Goal: Communication & Community: Answer question/provide support

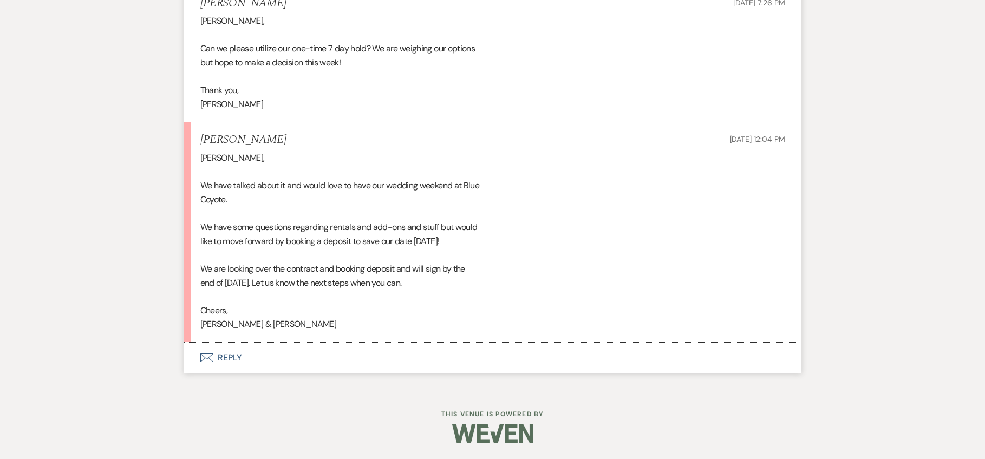
click at [221, 363] on button "Envelope Reply" at bounding box center [492, 358] width 617 height 30
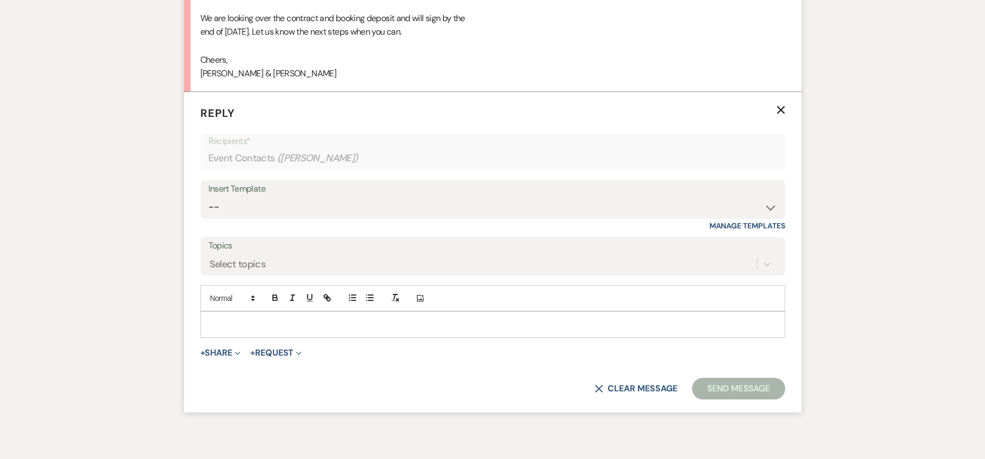
scroll to position [4165, 0]
click at [239, 329] on p at bounding box center [492, 323] width 567 height 12
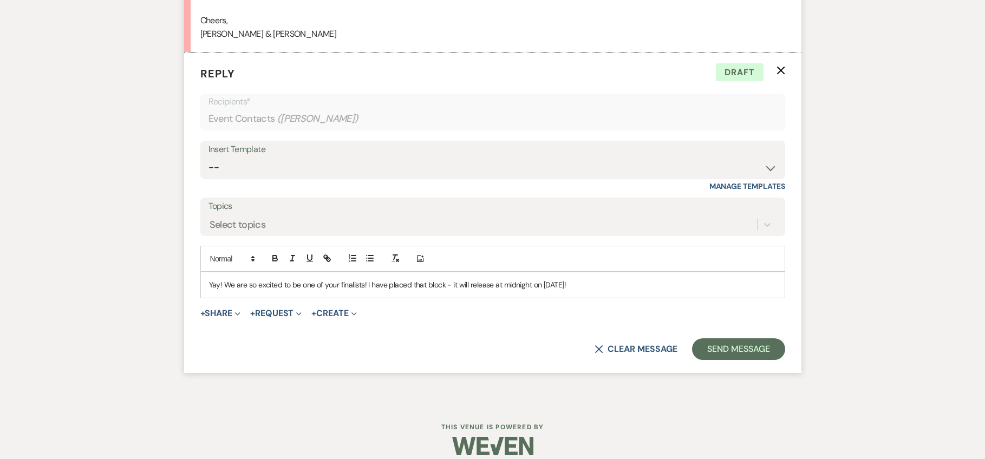
scroll to position [4215, 0]
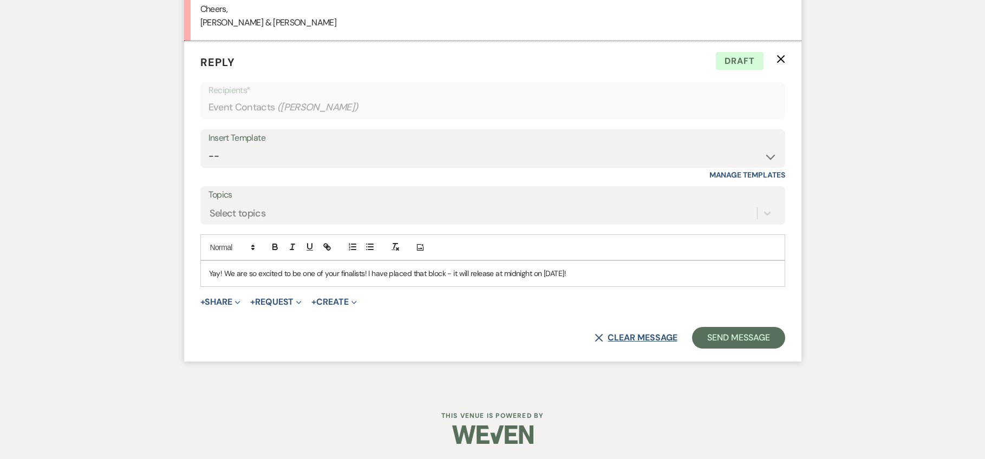
click at [631, 342] on button "X Clear message" at bounding box center [635, 337] width 82 height 9
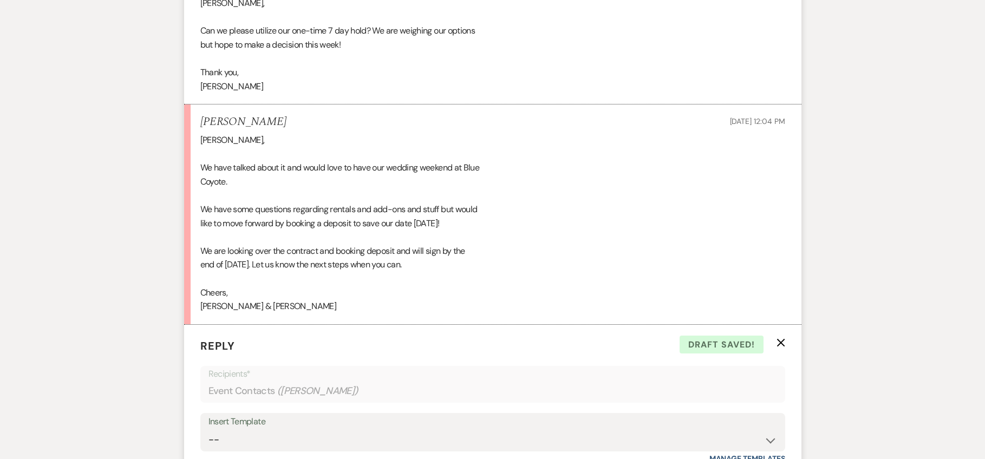
scroll to position [3945, 0]
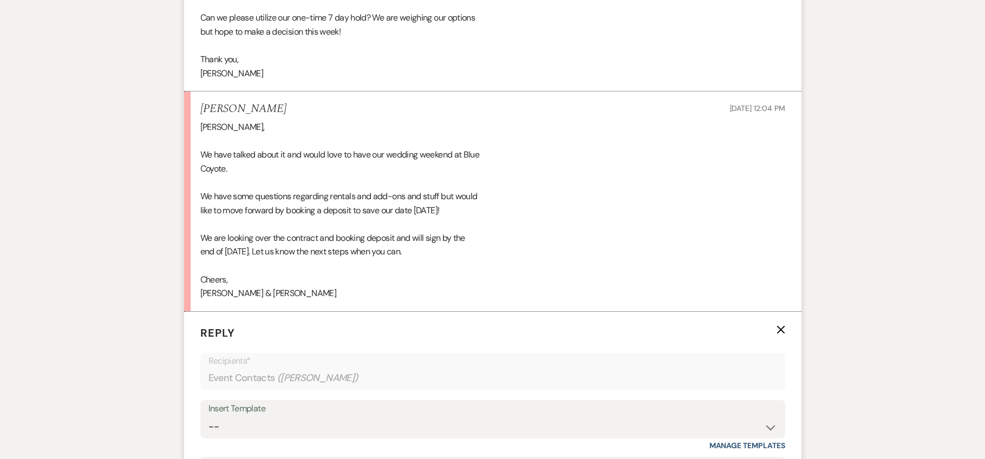
click at [782, 334] on icon "X" at bounding box center [780, 329] width 9 height 9
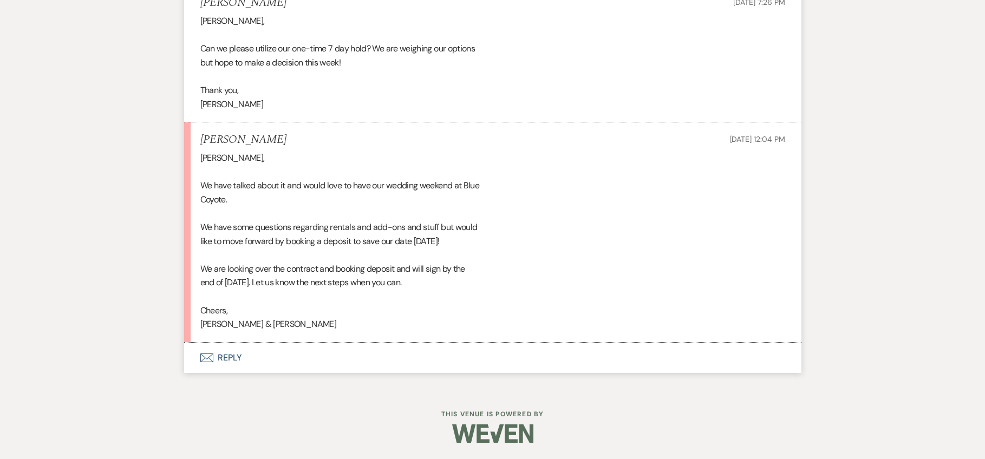
click at [217, 350] on button "Envelope Reply" at bounding box center [492, 358] width 617 height 30
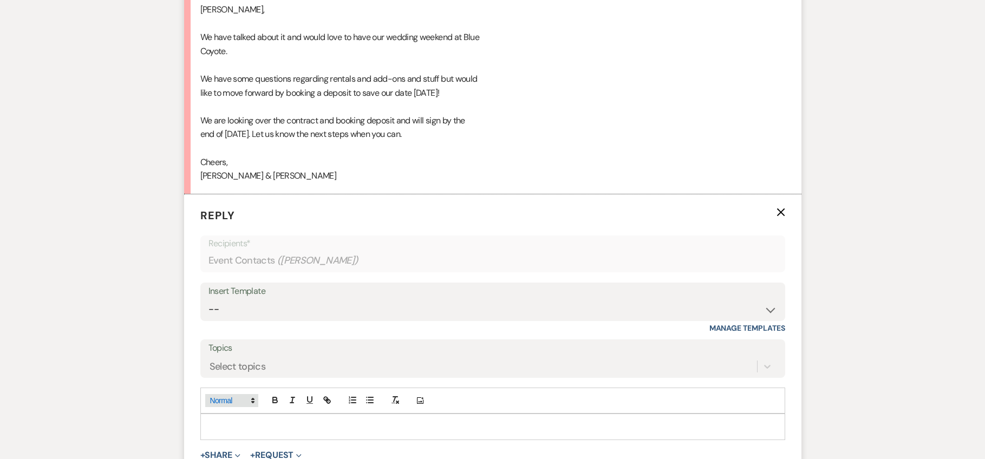
scroll to position [4103, 0]
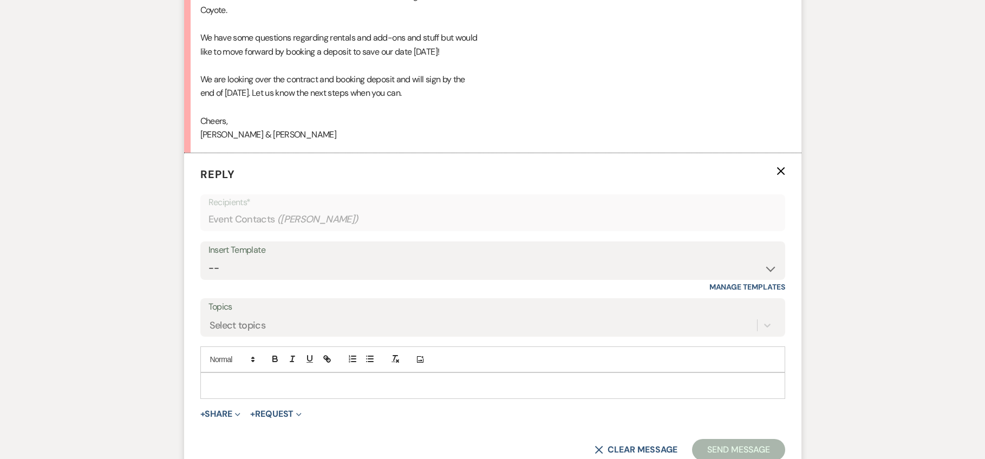
click at [253, 391] on div at bounding box center [492, 385] width 583 height 25
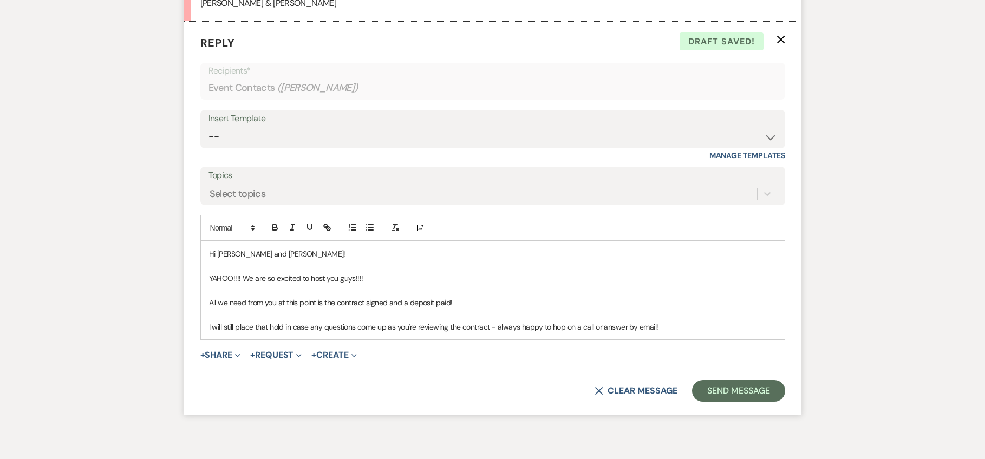
scroll to position [4302, 0]
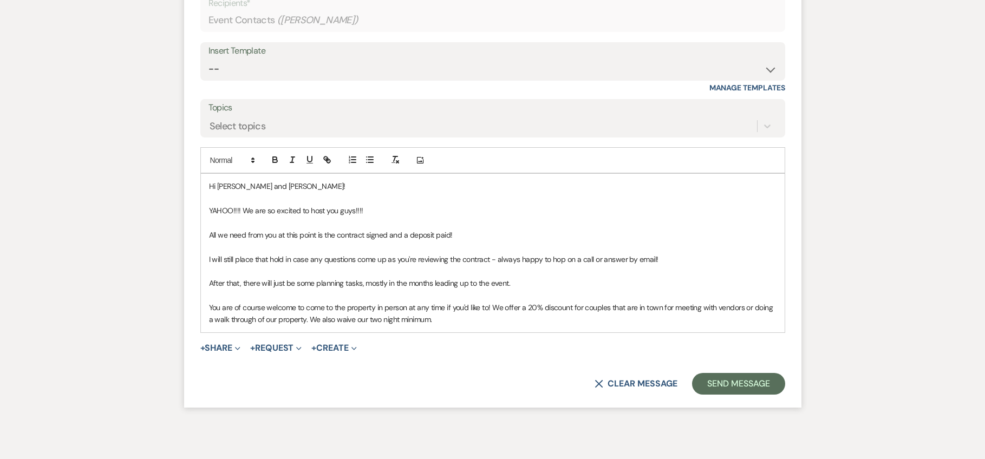
click at [671, 265] on p "I will still place that hold in case any questions come up as you're reviewing …" at bounding box center [492, 259] width 567 height 12
click at [455, 241] on p "All we need from you at this point is the contract signed and a deposit paid!" at bounding box center [492, 235] width 567 height 12
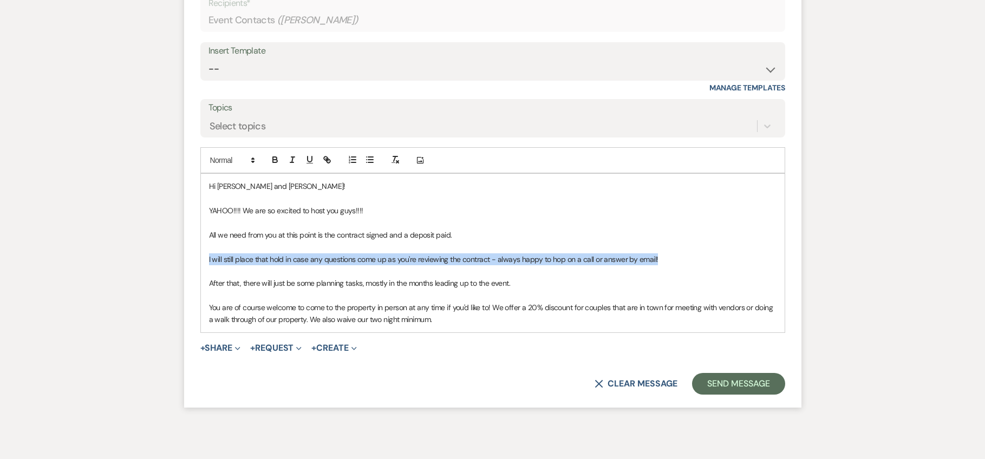
drag, startPoint x: 648, startPoint y: 276, endPoint x: 215, endPoint y: 273, distance: 433.0
click at [206, 273] on div "Hi Haley and Daniel! YAHOO!!!! We are so excited to host you guys!!!! All we ne…" at bounding box center [492, 253] width 583 height 159
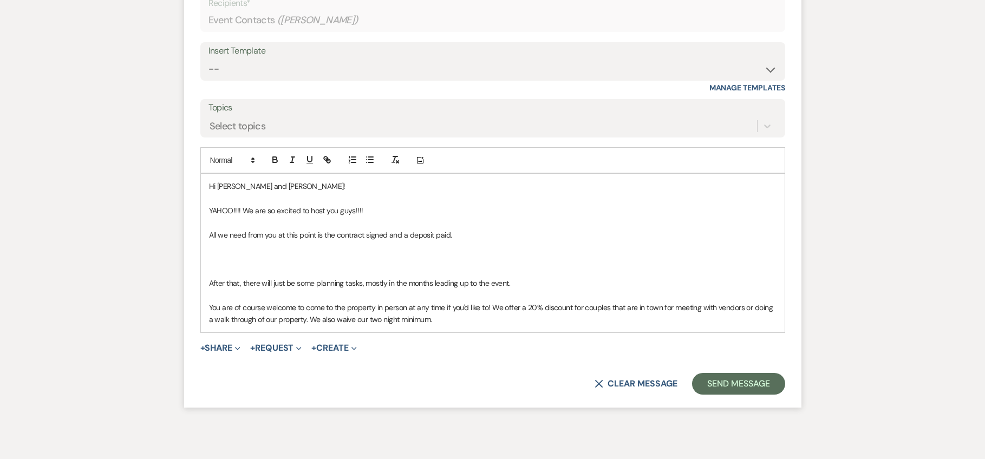
click at [383, 217] on p "YAHOO!!!! We are so excited to host you guys!!!!" at bounding box center [492, 211] width 567 height 12
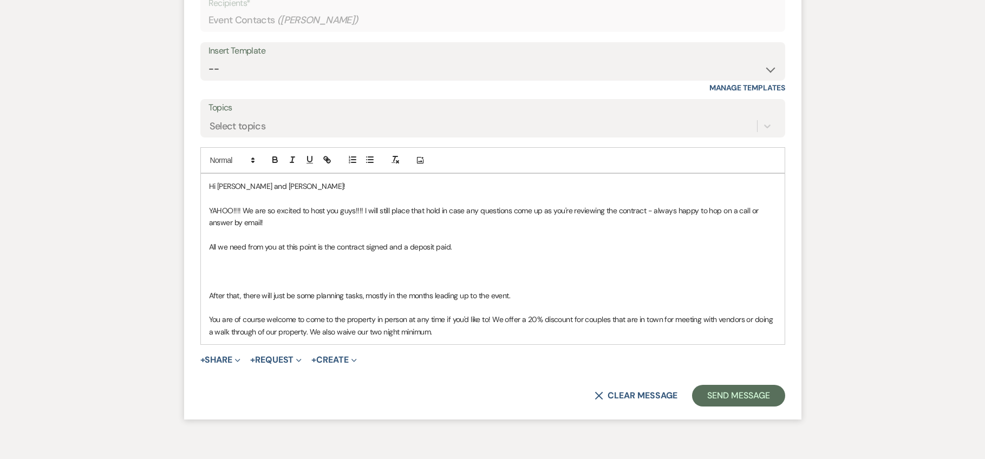
click at [261, 289] on p at bounding box center [492, 283] width 567 height 12
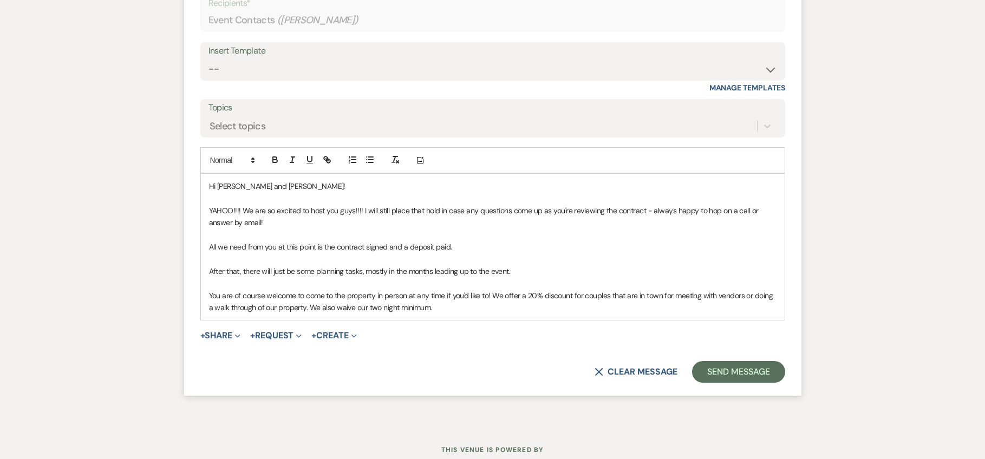
drag, startPoint x: 361, startPoint y: 284, endPoint x: 362, endPoint y: 297, distance: 13.6
click at [361, 277] on p "After that, there will just be some planning tasks, mostly in the months leadin…" at bounding box center [492, 271] width 567 height 12
click at [445, 314] on p "You are of course welcome to come to the property in person at any time if you'…" at bounding box center [492, 302] width 567 height 24
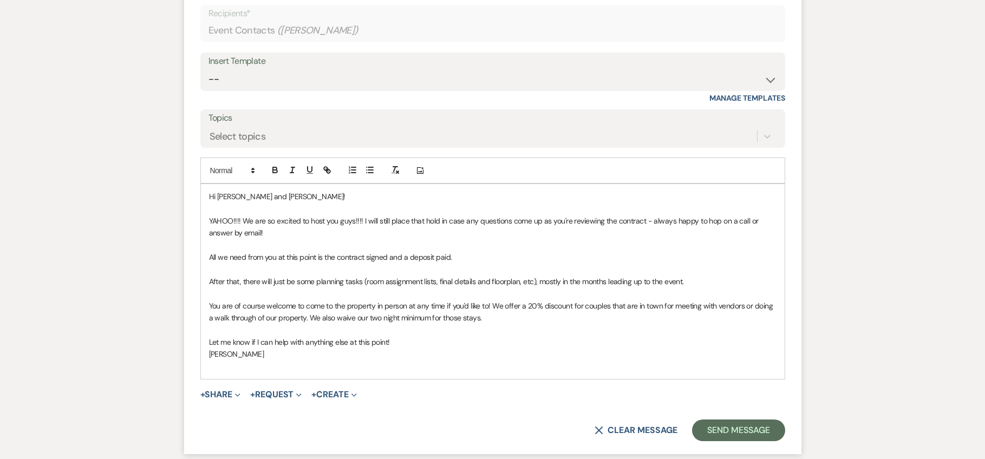
scroll to position [4293, 0]
drag, startPoint x: 469, startPoint y: 268, endPoint x: 470, endPoint y: 275, distance: 7.7
click at [469, 263] on p "All we need from you at this point is the contract signed and a deposit paid." at bounding box center [492, 257] width 567 height 12
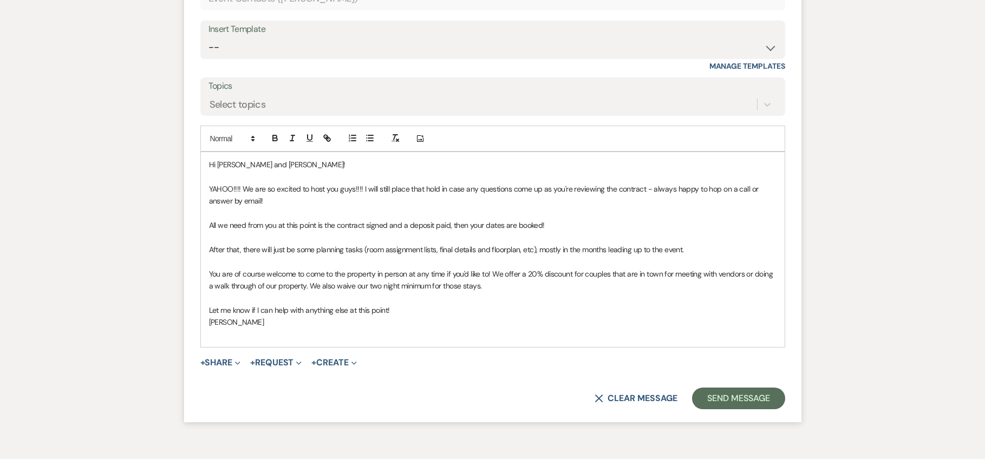
scroll to position [4347, 0]
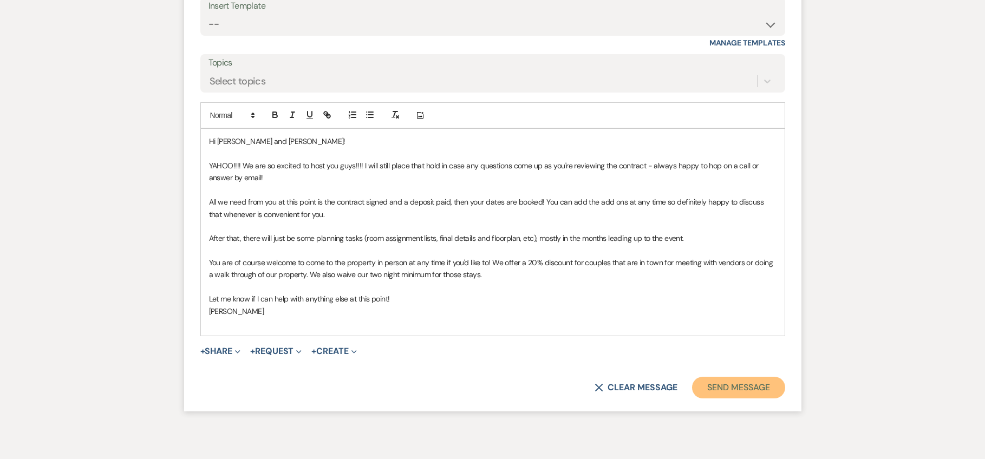
click at [730, 398] on button "Send Message" at bounding box center [738, 388] width 93 height 22
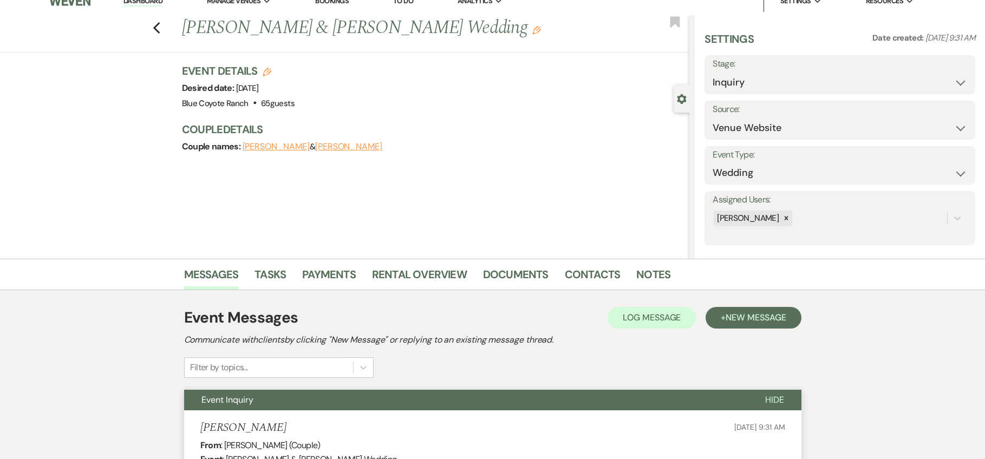
scroll to position [0, 0]
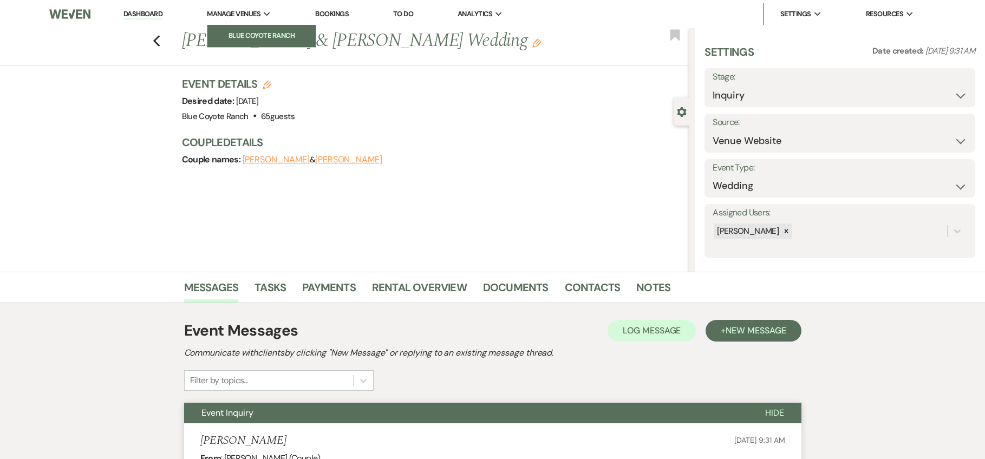
click at [241, 35] on li "Blue Coyote Ranch" at bounding box center [261, 35] width 97 height 11
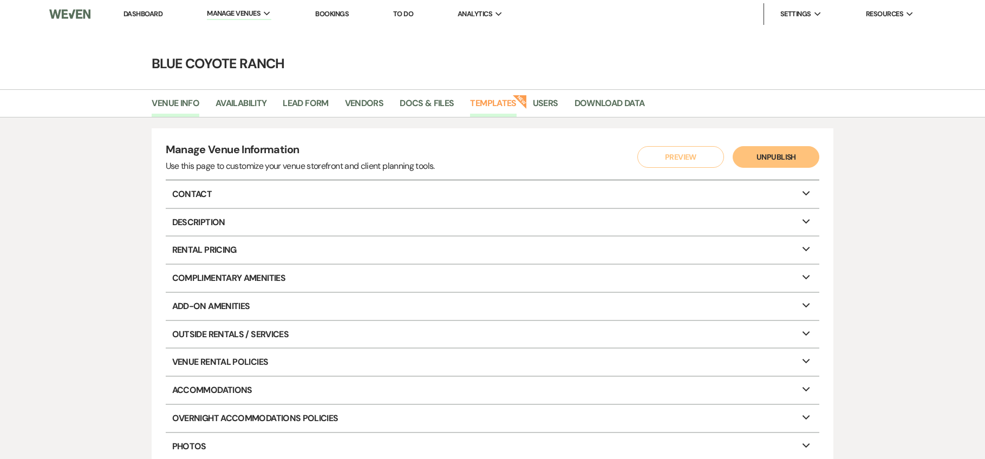
click at [510, 101] on link "Templates" at bounding box center [493, 106] width 46 height 21
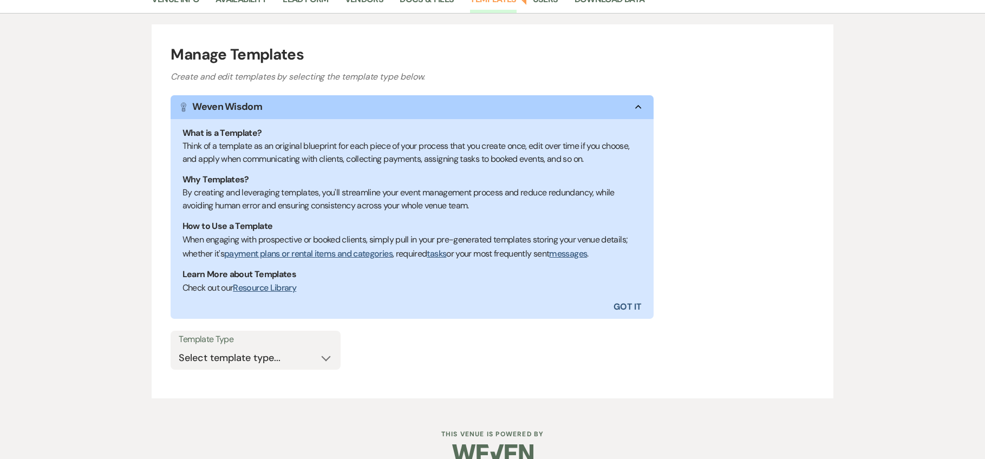
scroll to position [124, 0]
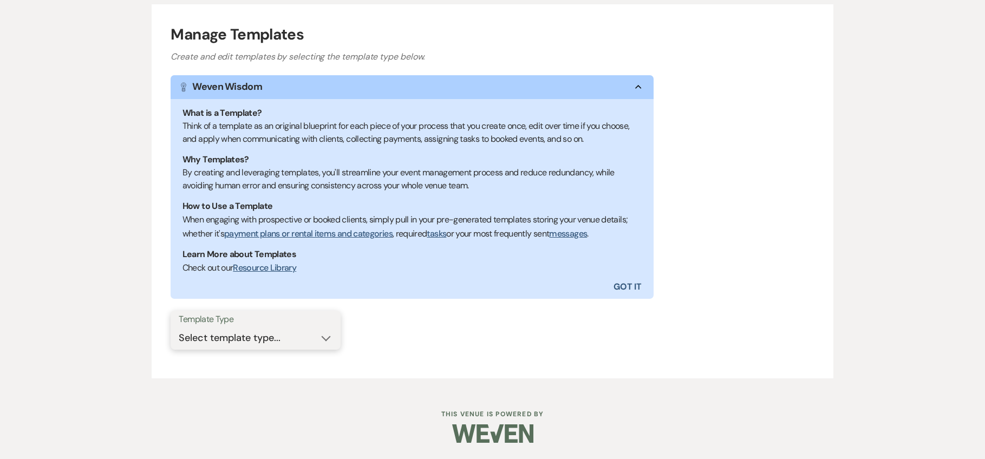
click at [286, 334] on select "Select template type... Task List Message Templates Payment Plan Inventory Item…" at bounding box center [256, 337] width 154 height 21
select select "Task List"
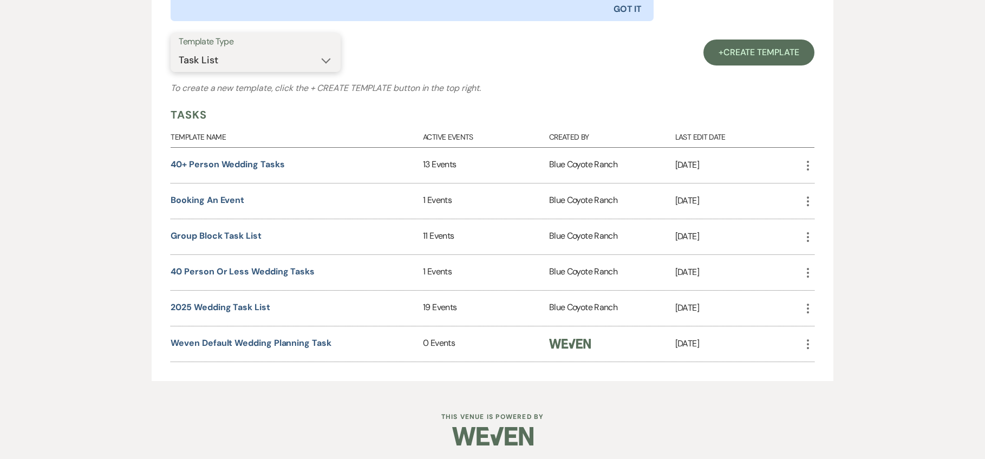
scroll to position [404, 0]
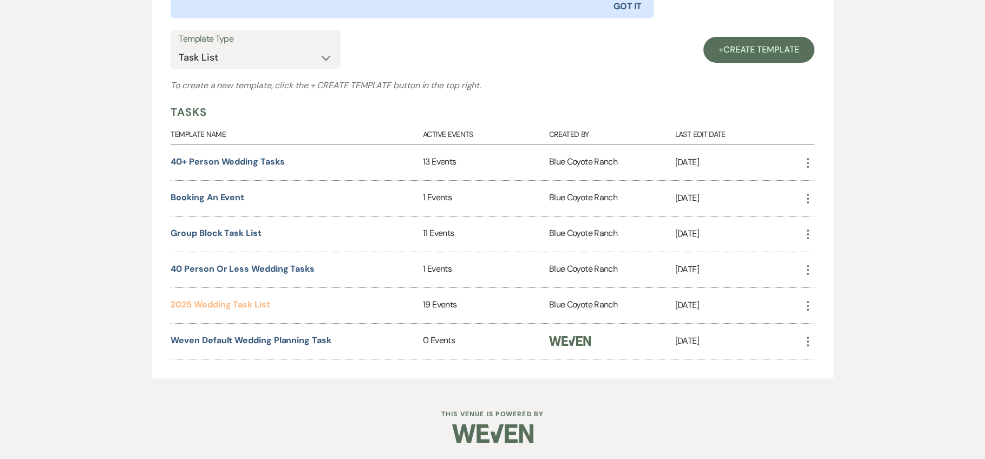
click at [232, 304] on link "2025 Wedding Task List" at bounding box center [219, 304] width 99 height 11
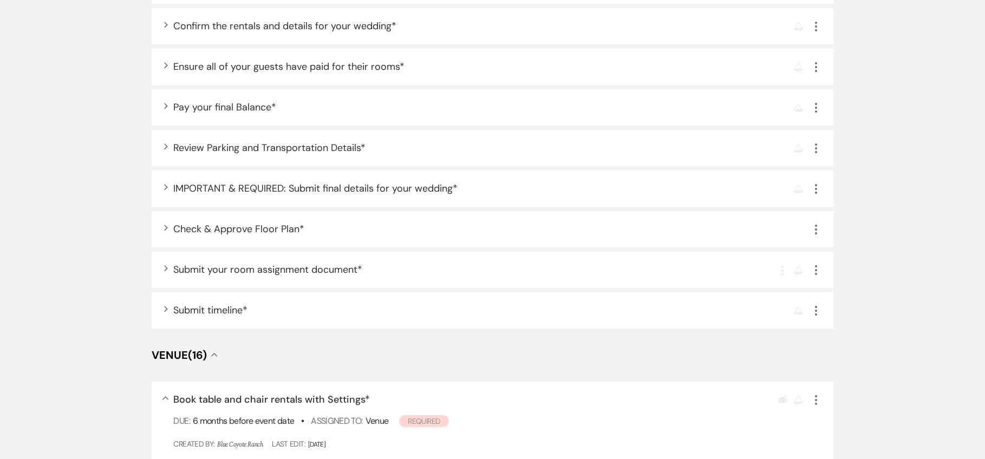
scroll to position [1332, 0]
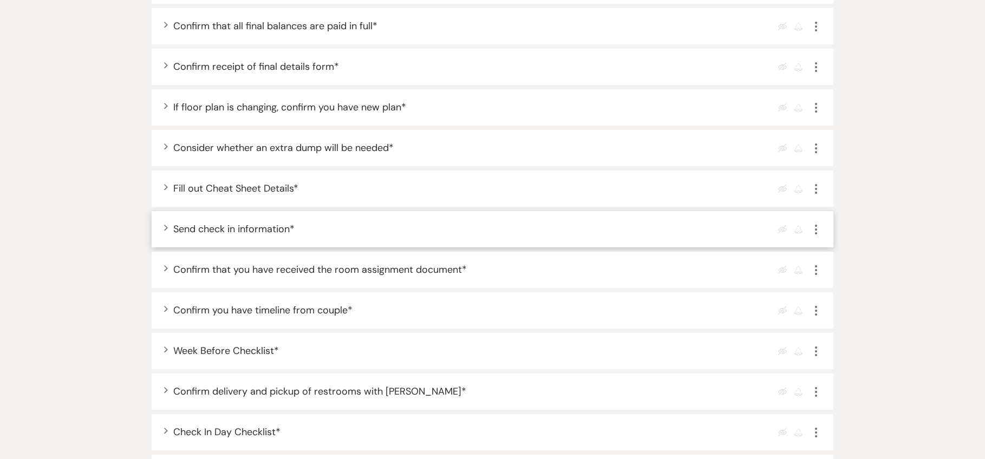
click at [818, 232] on icon "More" at bounding box center [815, 229] width 13 height 13
click at [819, 245] on link "Pencil Edit" at bounding box center [837, 250] width 56 height 16
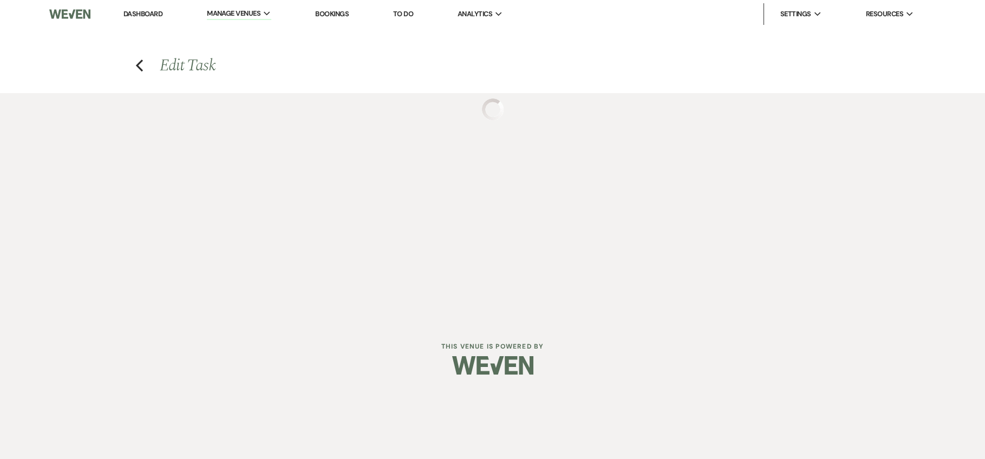
select select "true"
select select "31"
select select "venueHost"
select select "host"
select select "onDueDate"
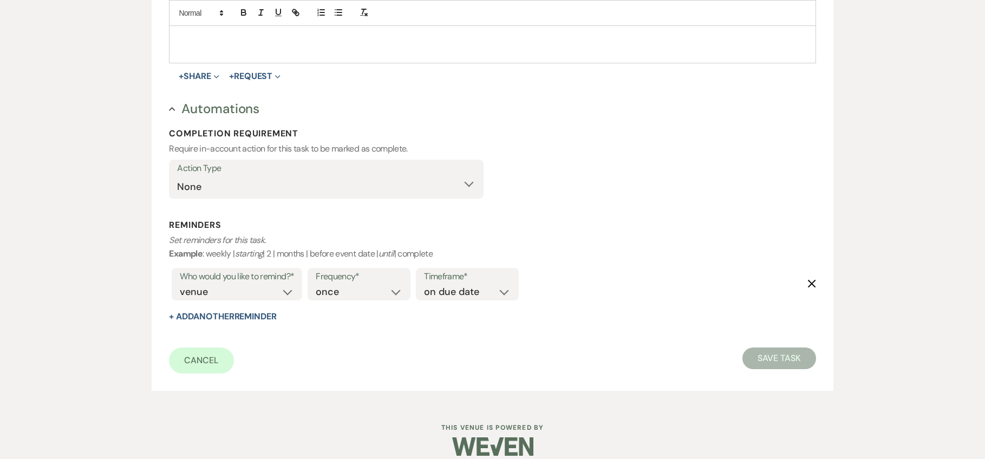
scroll to position [436, 0]
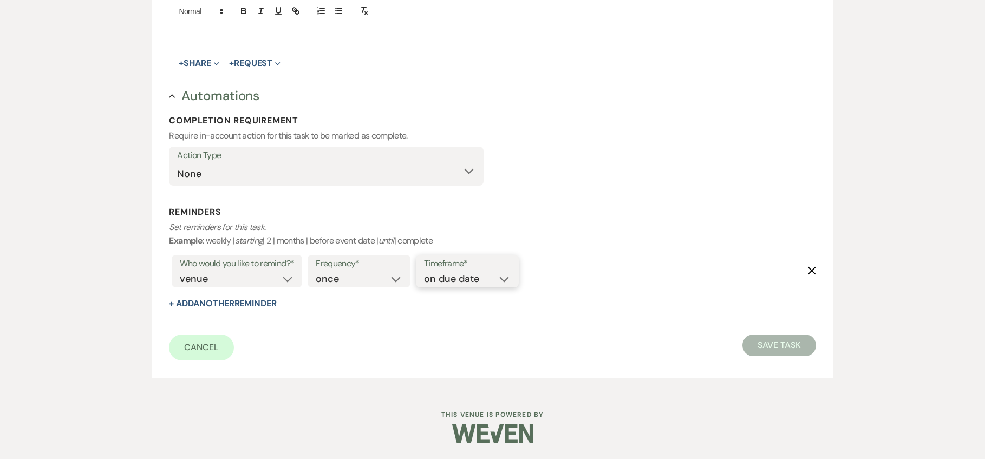
click at [439, 280] on select "before due date after due date on due date on custom date" at bounding box center [467, 279] width 87 height 15
click at [191, 345] on link "Cancel" at bounding box center [201, 347] width 65 height 26
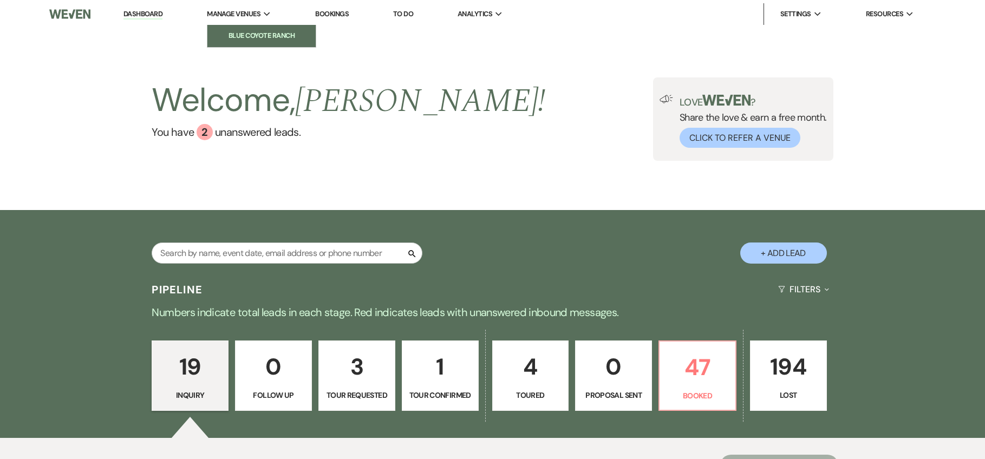
click at [251, 40] on li "Blue Coyote Ranch" at bounding box center [261, 35] width 97 height 11
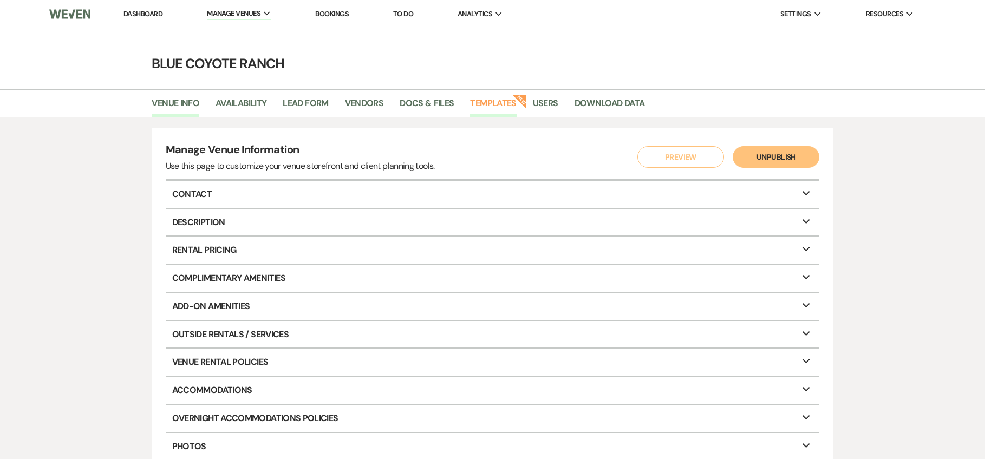
click at [506, 100] on link "Templates" at bounding box center [493, 106] width 46 height 21
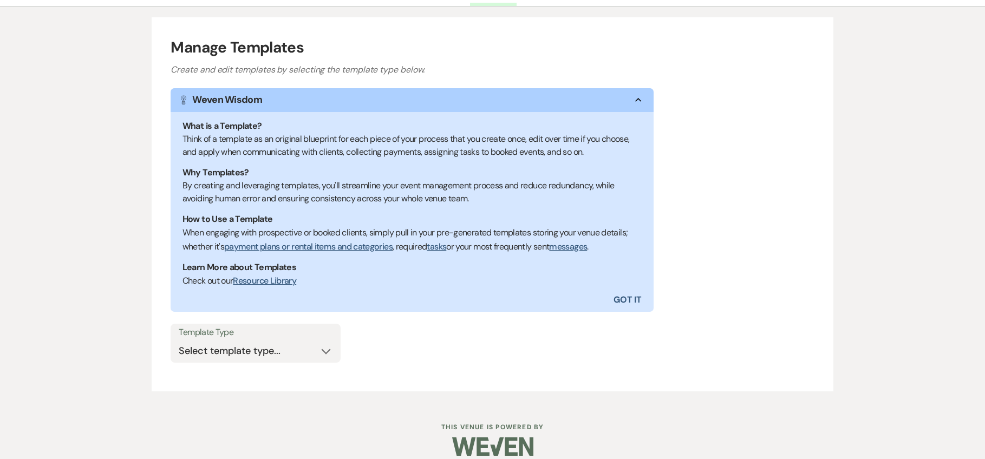
scroll to position [124, 0]
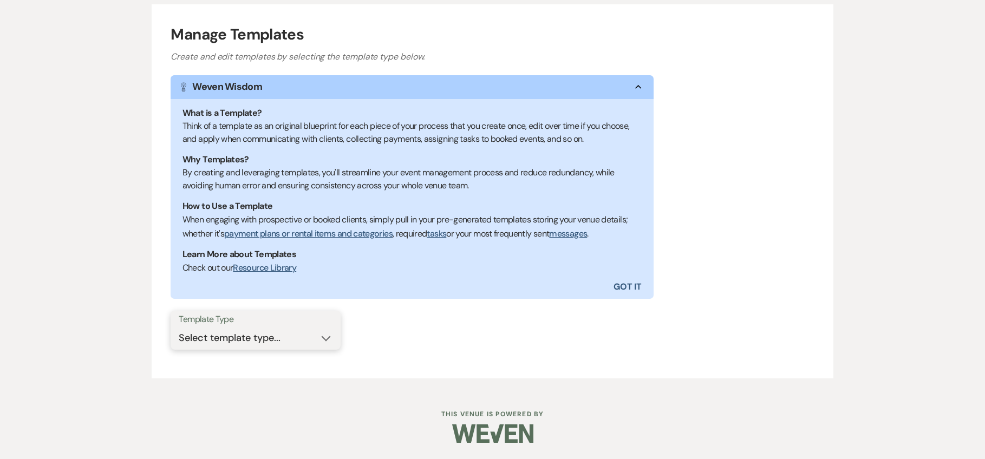
click at [278, 344] on select "Select template type... Task List Message Templates Payment Plan Inventory Item…" at bounding box center [256, 337] width 154 height 21
select select "Message Templates"
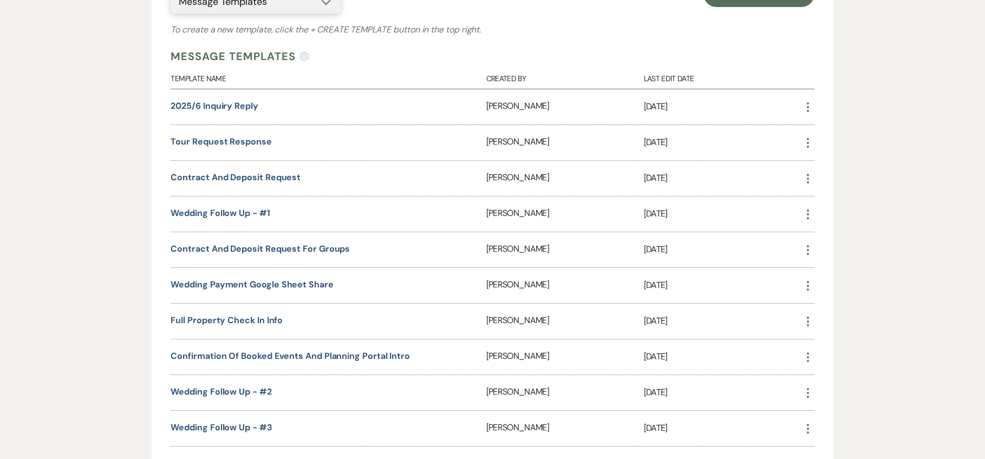
scroll to position [473, 0]
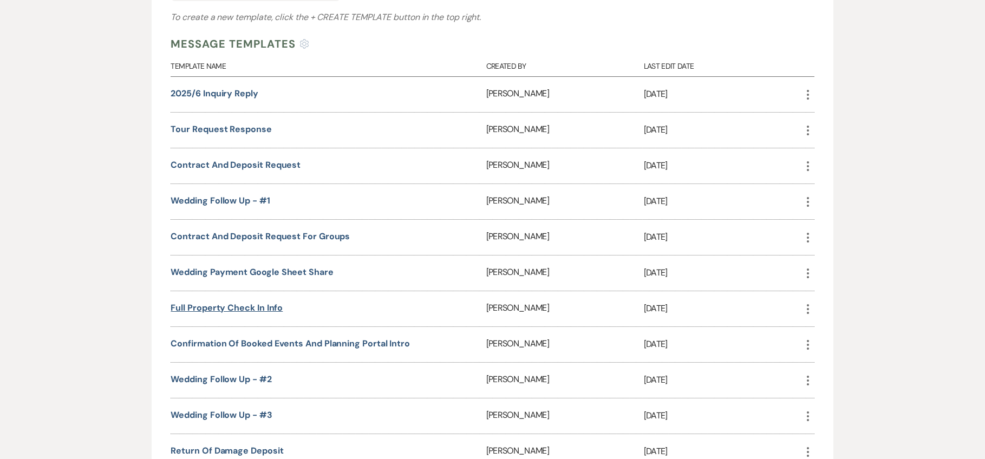
click at [238, 307] on link "Full Property Check in Info" at bounding box center [226, 307] width 112 height 11
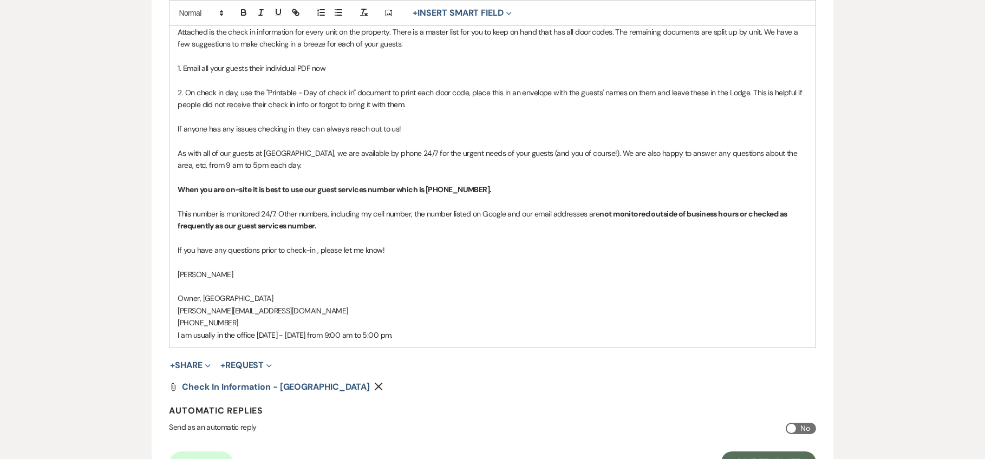
scroll to position [469, 0]
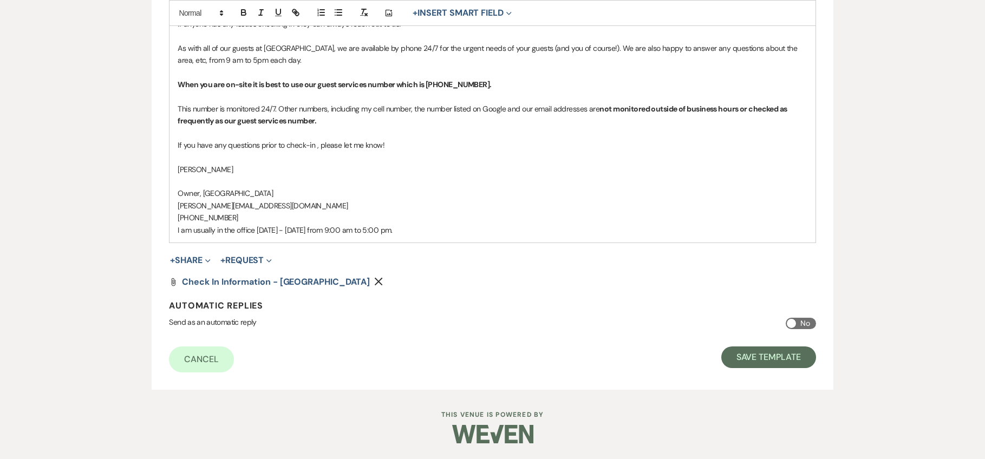
click at [375, 280] on use "button" at bounding box center [379, 282] width 8 height 8
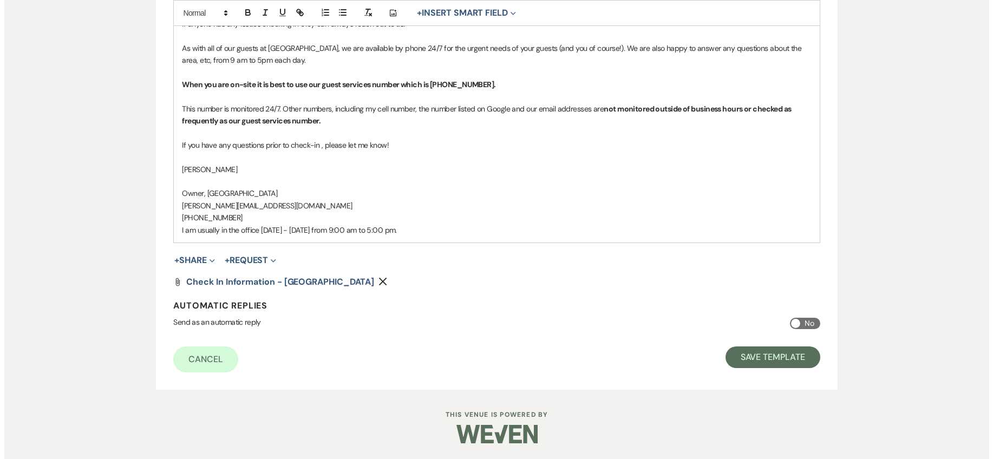
scroll to position [449, 0]
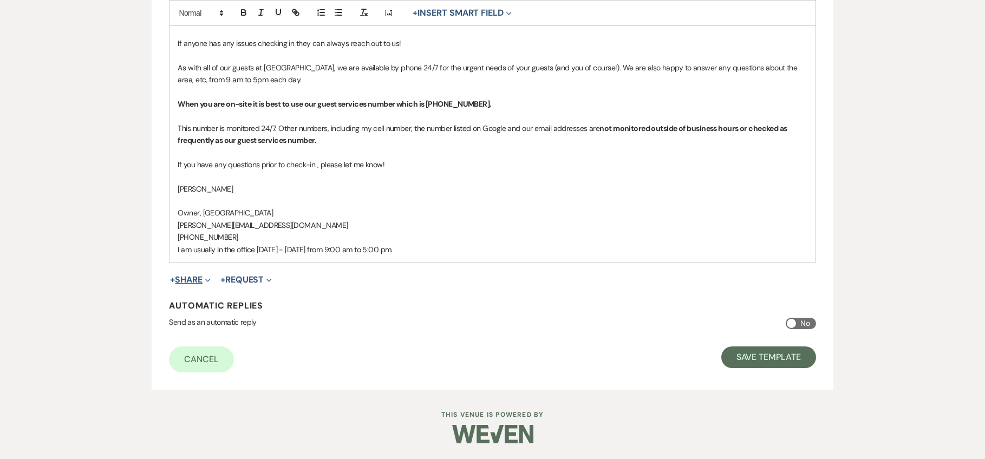
click at [193, 280] on button "+ Share Expand" at bounding box center [190, 279] width 41 height 9
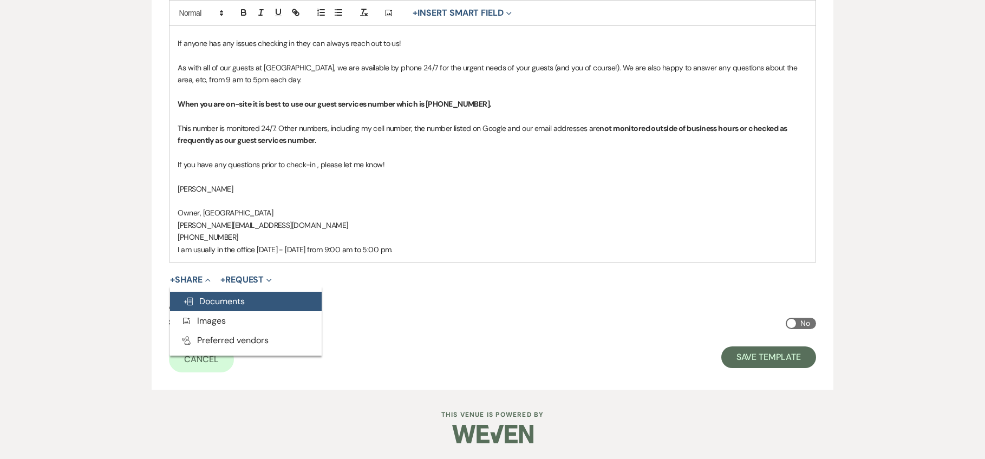
click at [208, 298] on span "Doc Upload Documents" at bounding box center [214, 301] width 62 height 11
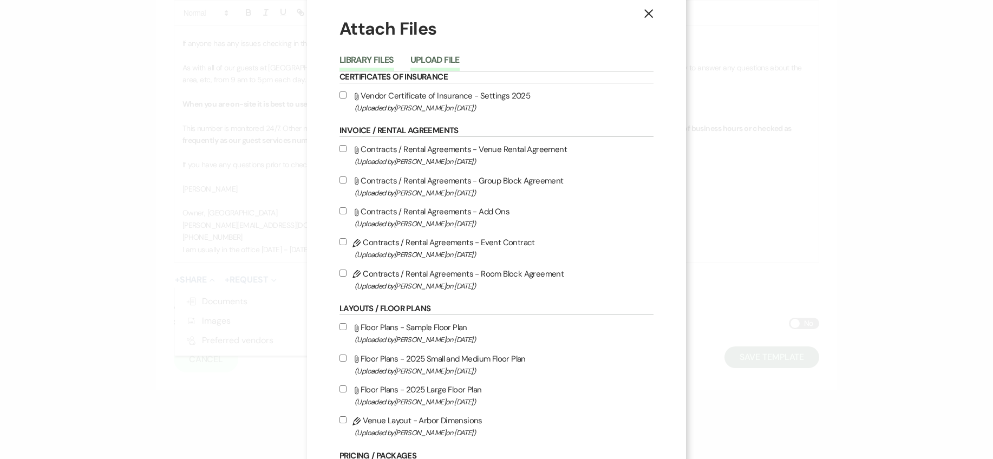
scroll to position [19, 0]
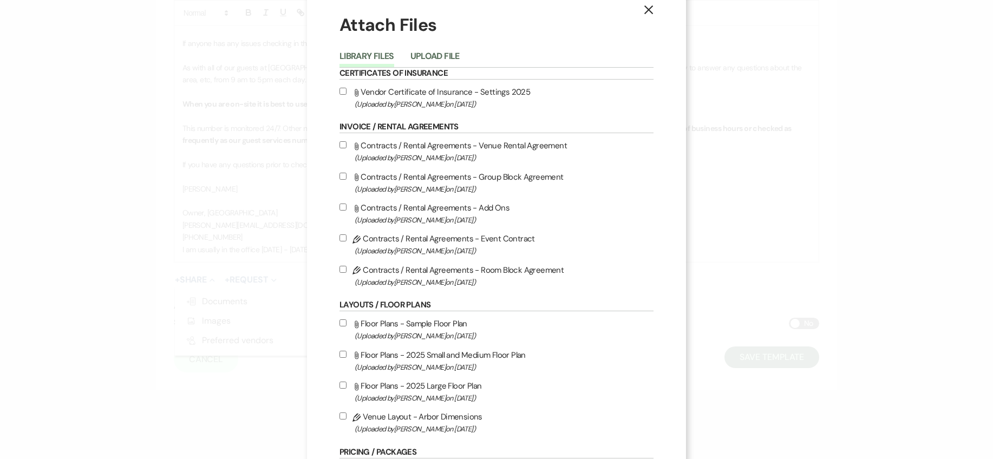
click at [427, 53] on button "Upload File" at bounding box center [434, 59] width 49 height 15
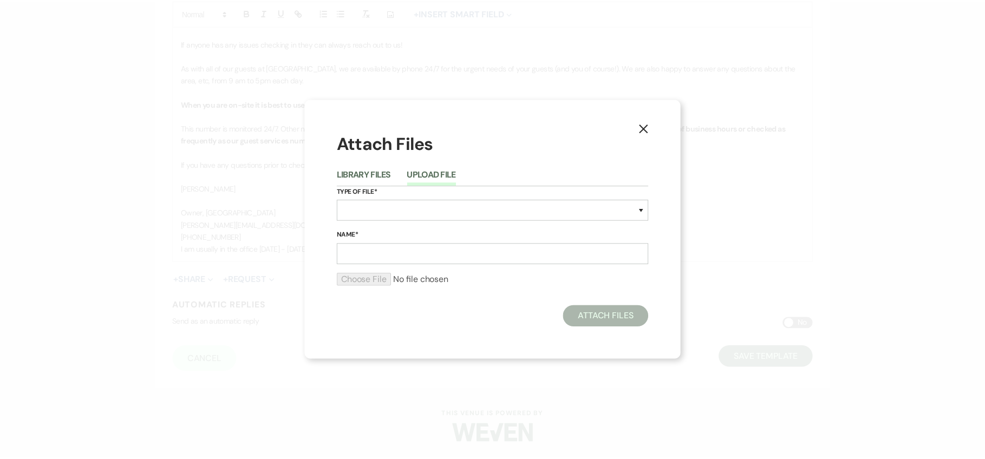
scroll to position [0, 0]
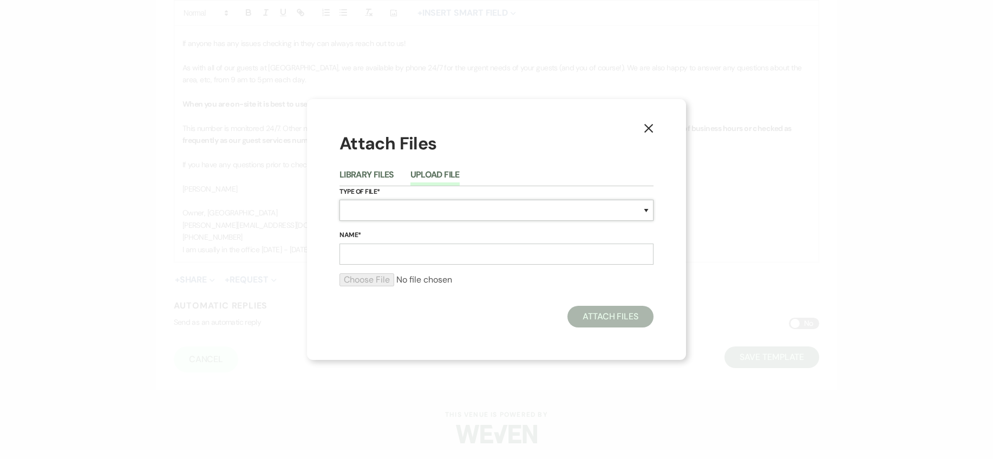
click at [358, 214] on select "Special Event Insurance Vendor Certificate of Insurance Contracts / Rental Agre…" at bounding box center [496, 210] width 314 height 21
select select "0"
click at [389, 254] on input "Name*" at bounding box center [496, 254] width 314 height 21
type input "250820 Check In Information"
click at [489, 300] on div "Attach Files Library Files Upload File Type of File* Special Event Insurance Ve…" at bounding box center [496, 230] width 314 height 196
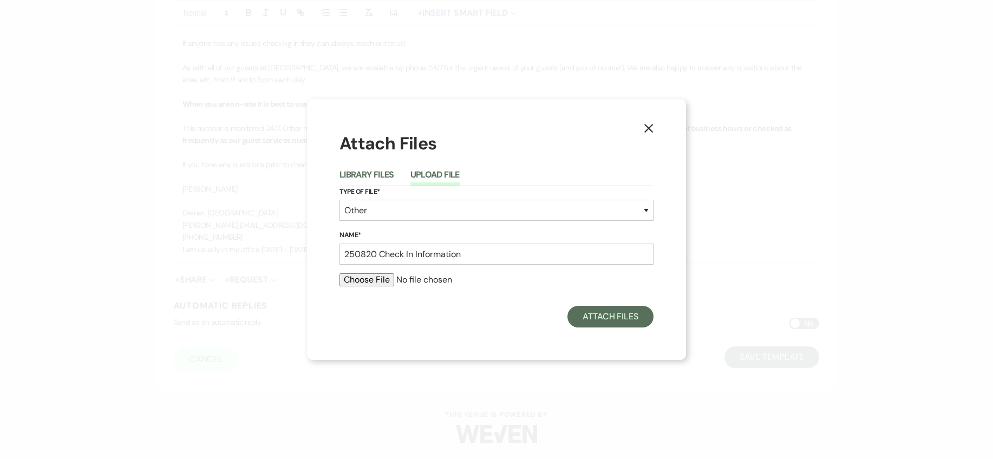
click at [375, 280] on input "file" at bounding box center [496, 279] width 314 height 13
type input "C:\fakepath\Blue Coyote Check In Information.zip"
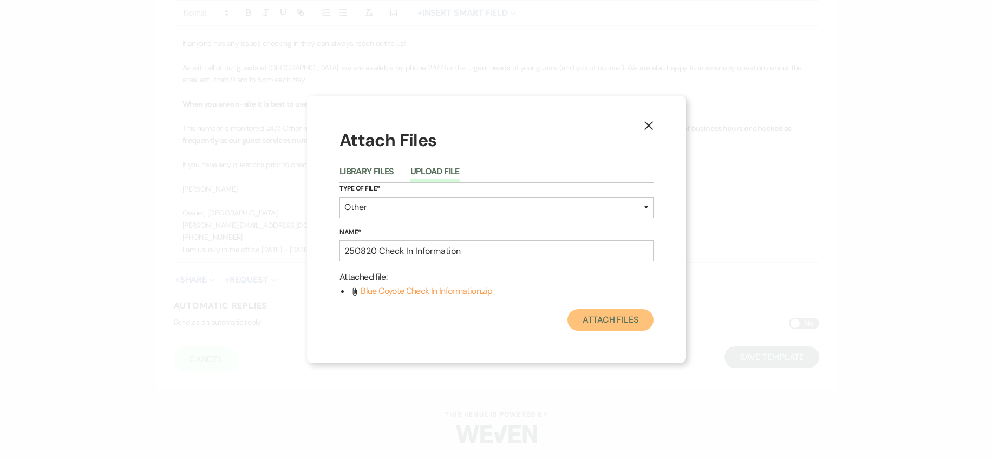
click at [633, 324] on button "Attach Files" at bounding box center [610, 320] width 86 height 22
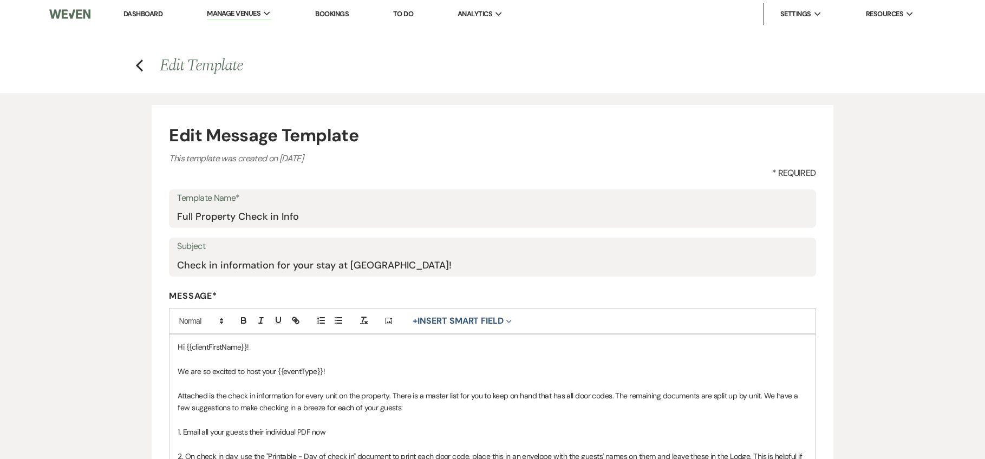
click at [147, 14] on link "Dashboard" at bounding box center [142, 13] width 39 height 9
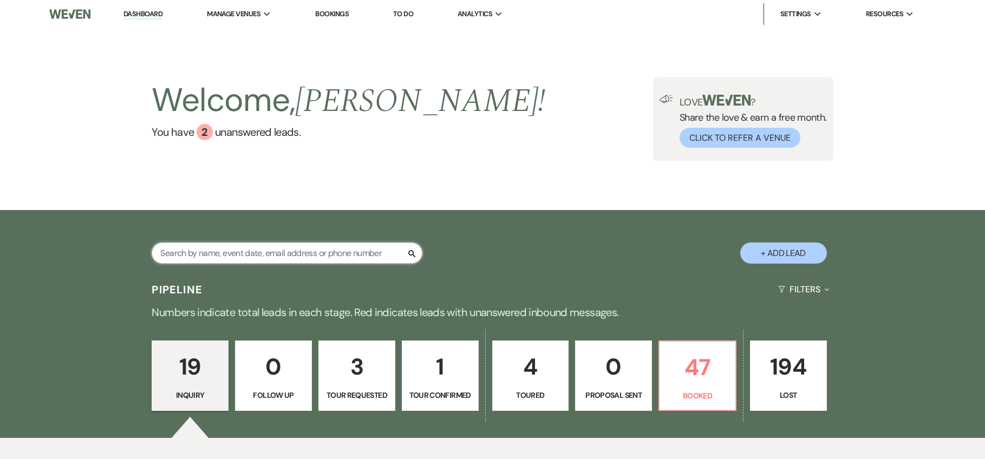
click at [293, 249] on input "text" at bounding box center [287, 252] width 271 height 21
type input "kate"
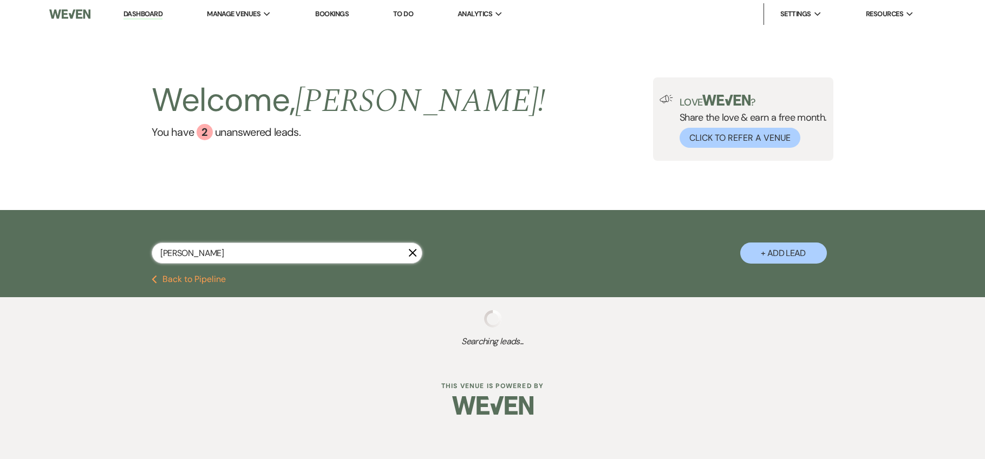
select select "8"
select select "5"
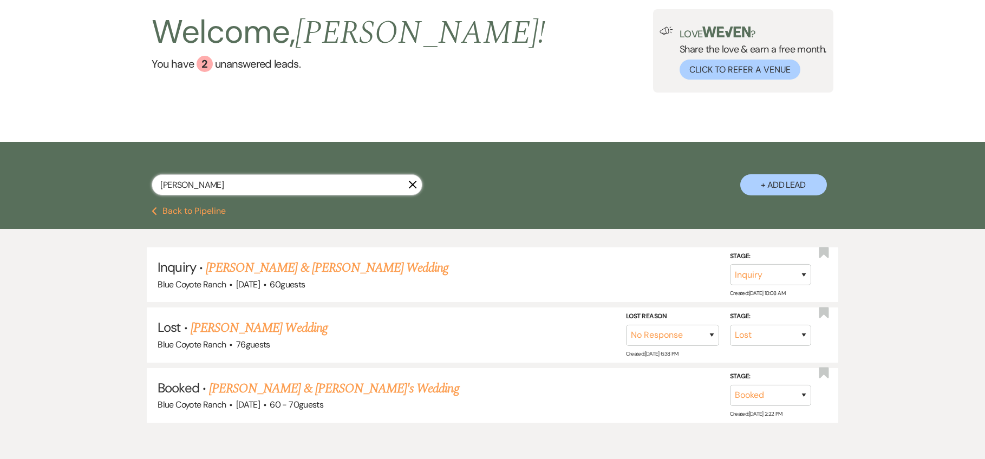
scroll to position [71, 0]
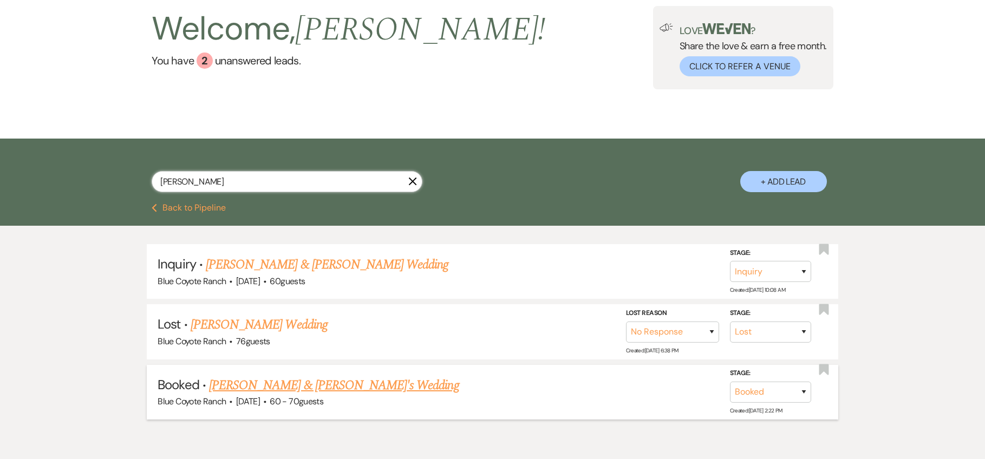
type input "kate"
click at [296, 389] on link "Kate Wilsted & Fiance's Wedding" at bounding box center [334, 385] width 250 height 19
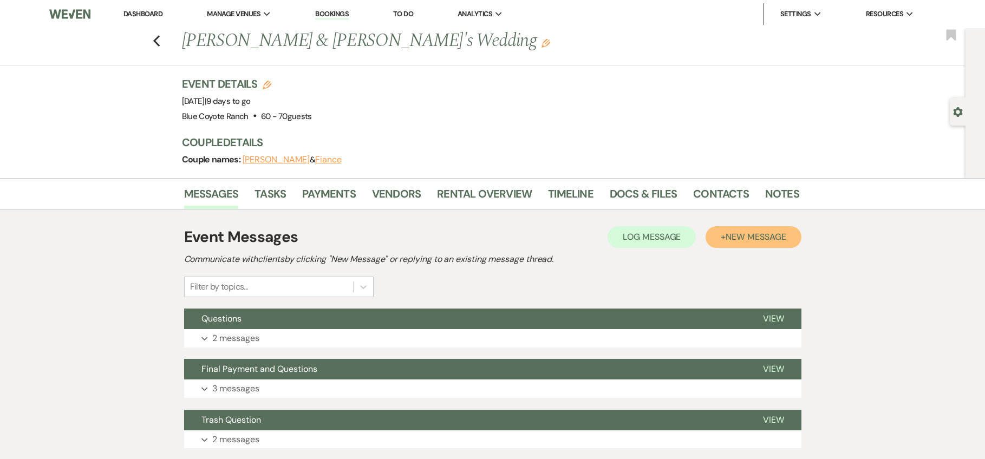
click at [743, 233] on span "New Message" at bounding box center [755, 236] width 60 height 11
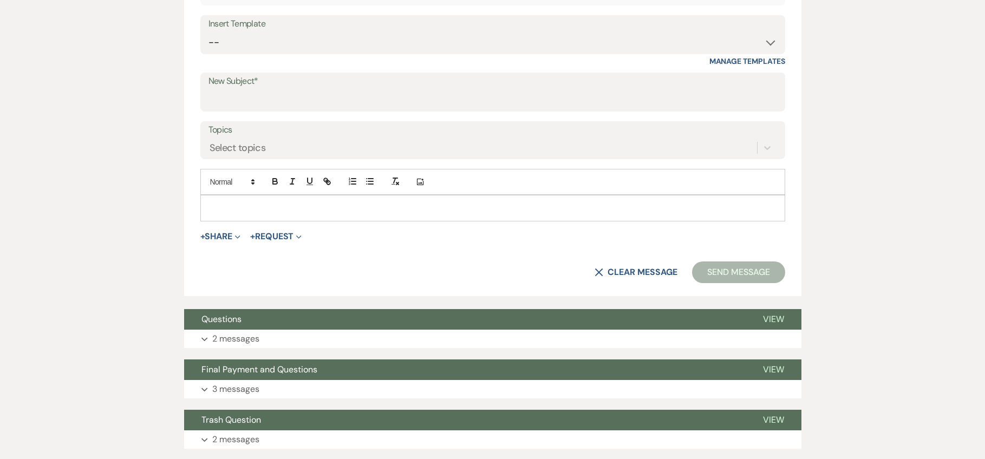
scroll to position [410, 0]
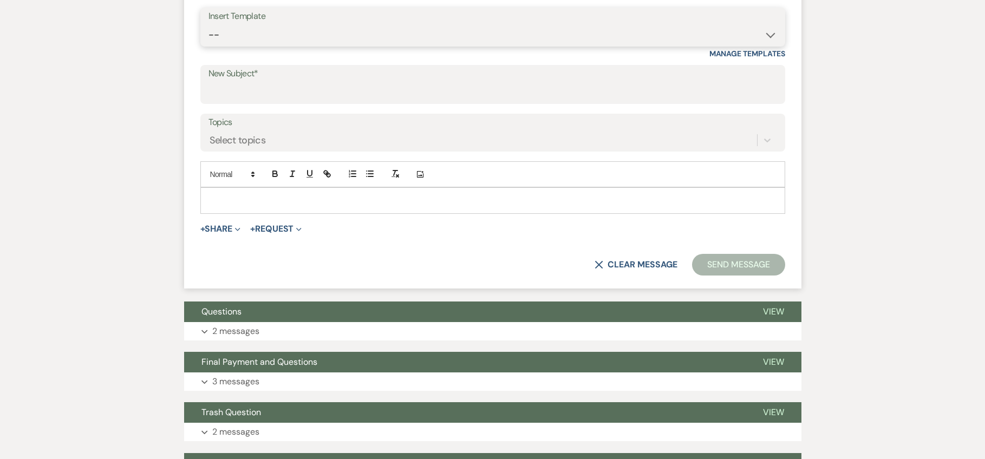
click at [279, 32] on select "-- 2025/6 Inquiry Reply Tour Request Response Contract and Deposit Request Wedd…" at bounding box center [492, 34] width 568 height 21
select select "3579"
type input "Check in information for your stay at Blue Coyote!"
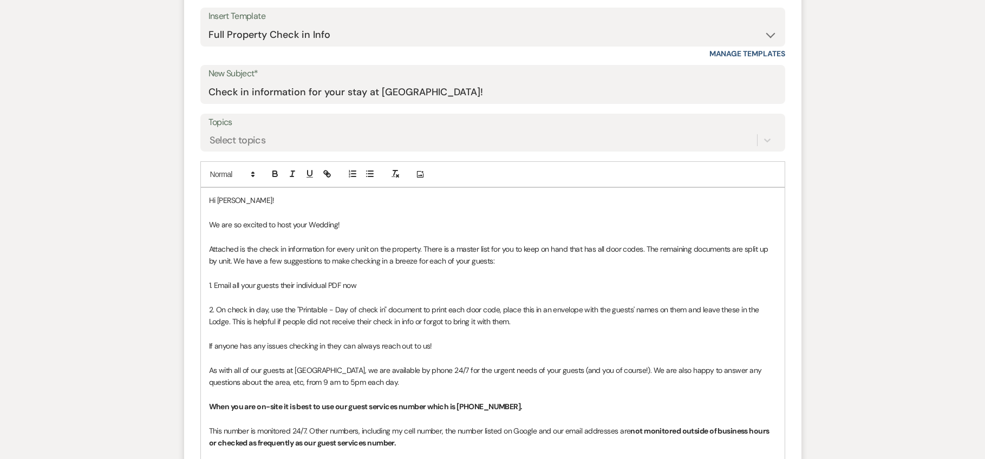
click at [360, 226] on p "We are so excited to host your Wedding!" at bounding box center [492, 225] width 567 height 12
drag, startPoint x: 316, startPoint y: 226, endPoint x: 190, endPoint y: 224, distance: 126.1
click at [187, 224] on form "New Message X Draft saved! Recipients* Planning Portal Users ( Kate Wilsted ) I…" at bounding box center [492, 288] width 617 height 738
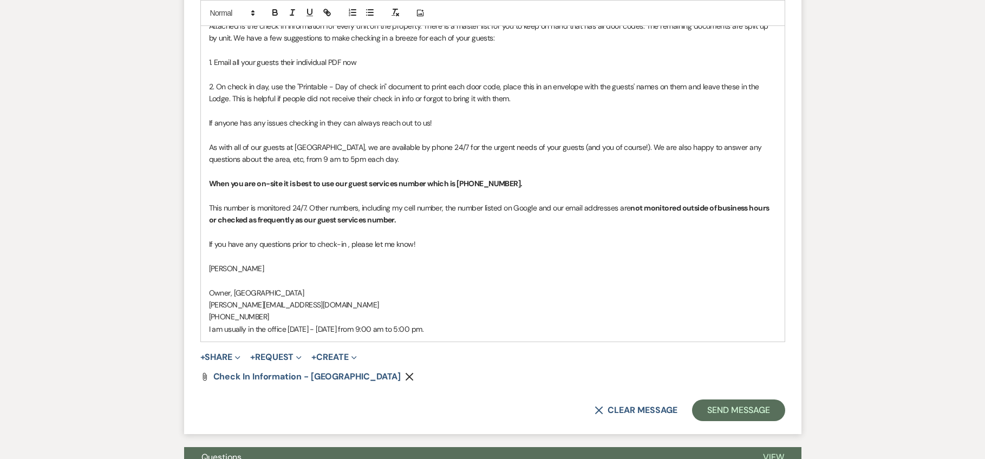
scroll to position [635, 0]
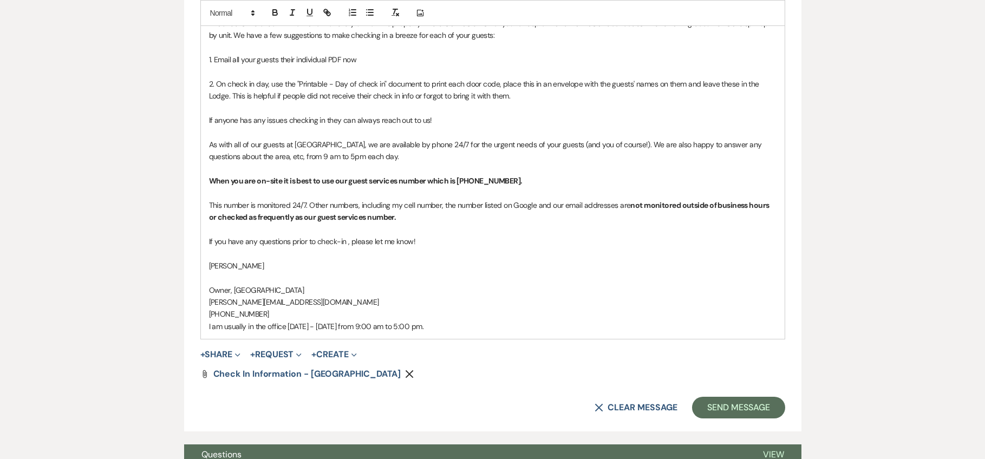
drag, startPoint x: 460, startPoint y: 332, endPoint x: 151, endPoint y: 328, distance: 308.5
click at [154, 330] on div "Messages Tasks Payments Vendors Rental Overview Timeline Docs & Files Contacts …" at bounding box center [492, 324] width 985 height 1563
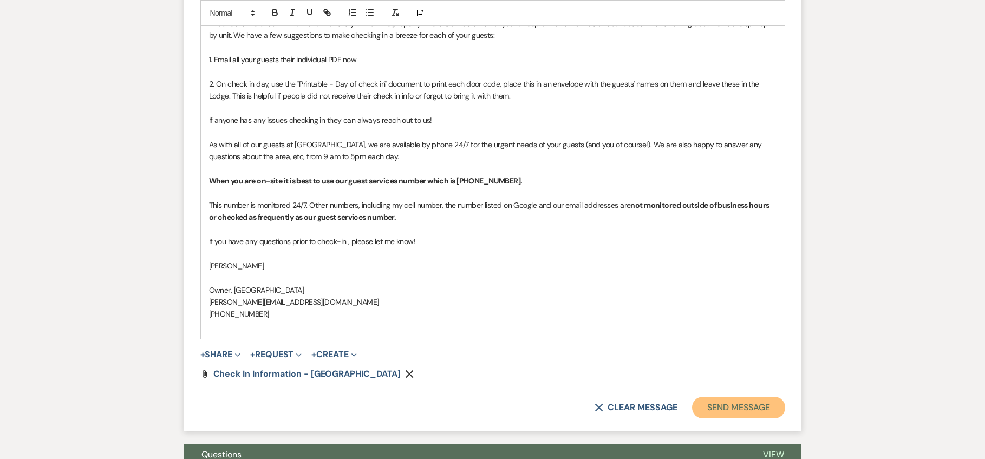
click at [716, 403] on button "Send Message" at bounding box center [738, 408] width 93 height 22
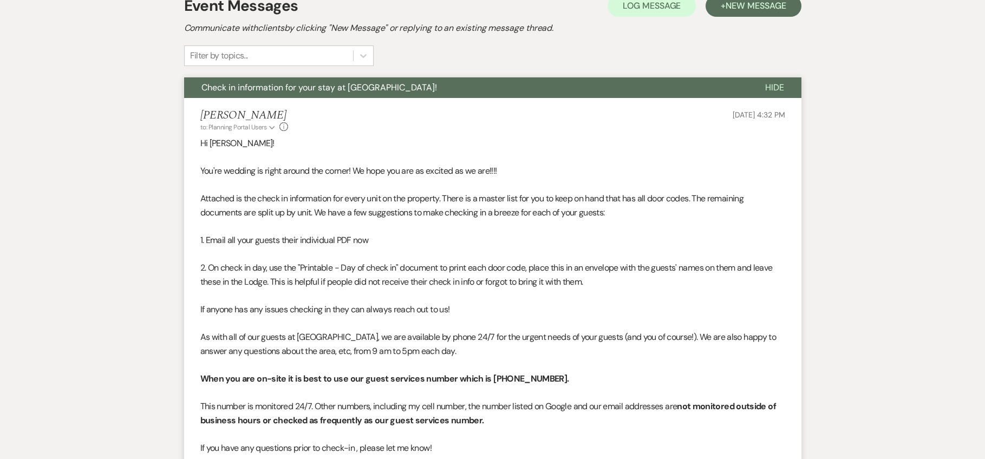
scroll to position [0, 0]
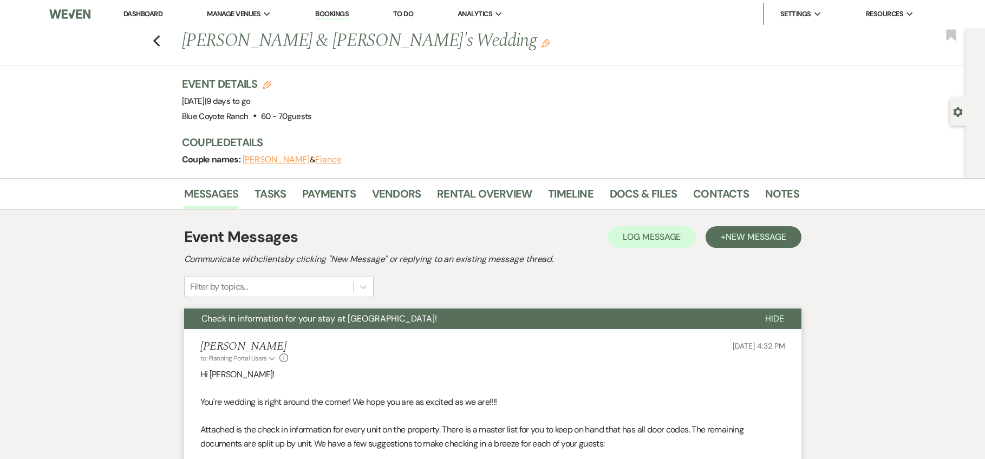
click at [134, 11] on link "Dashboard" at bounding box center [142, 13] width 39 height 9
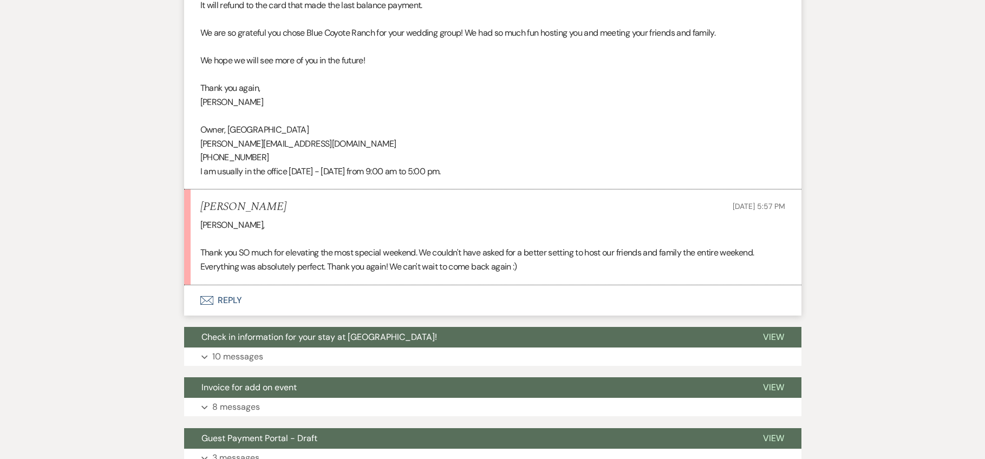
scroll to position [467, 0]
click at [222, 295] on button "Envelope Reply" at bounding box center [492, 300] width 617 height 30
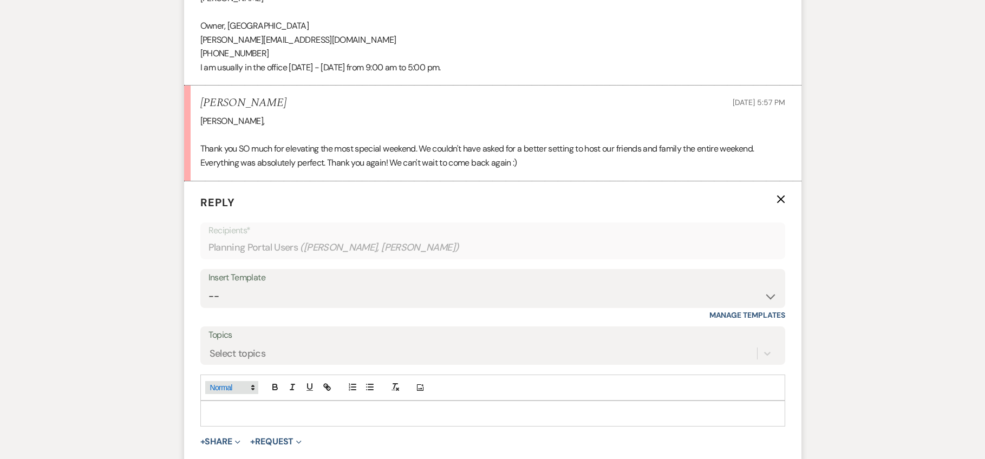
scroll to position [641, 0]
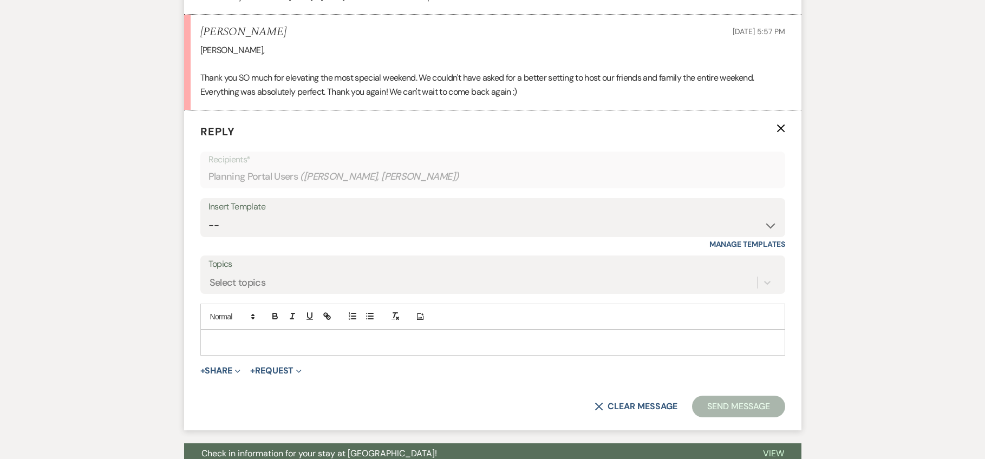
click at [248, 337] on p at bounding box center [492, 343] width 567 height 12
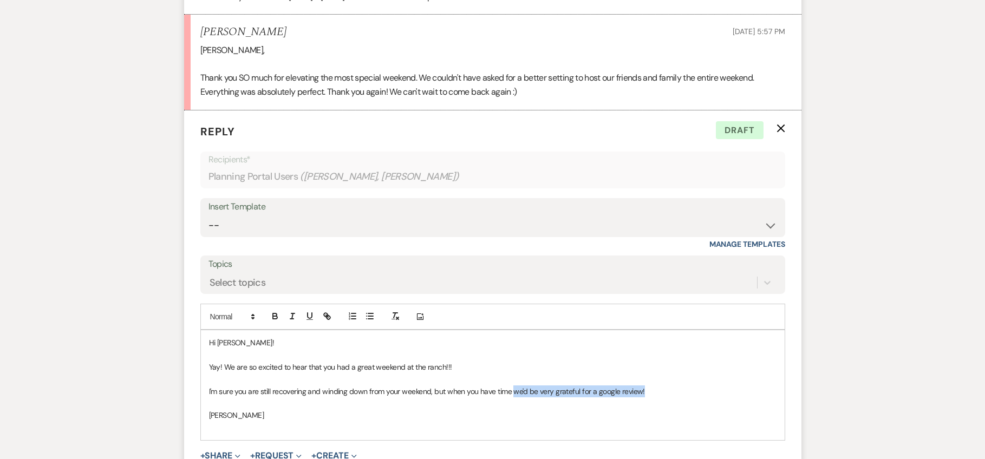
drag, startPoint x: 661, startPoint y: 392, endPoint x: 512, endPoint y: 395, distance: 148.9
click at [512, 395] on p "I'm sure you are still recovering and winding down from your weekend, but when …" at bounding box center [492, 391] width 567 height 12
click at [326, 316] on icon "button" at bounding box center [328, 318] width 4 height 4
paste input "[URL][DOMAIN_NAME]"
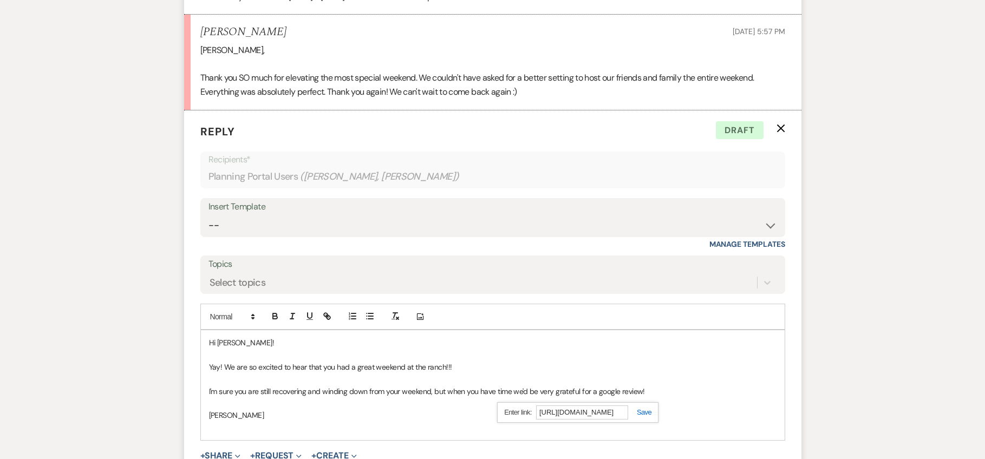
type input "[URL][DOMAIN_NAME]"
click at [646, 412] on link at bounding box center [639, 412] width 23 height 8
click at [673, 399] on p at bounding box center [492, 403] width 567 height 12
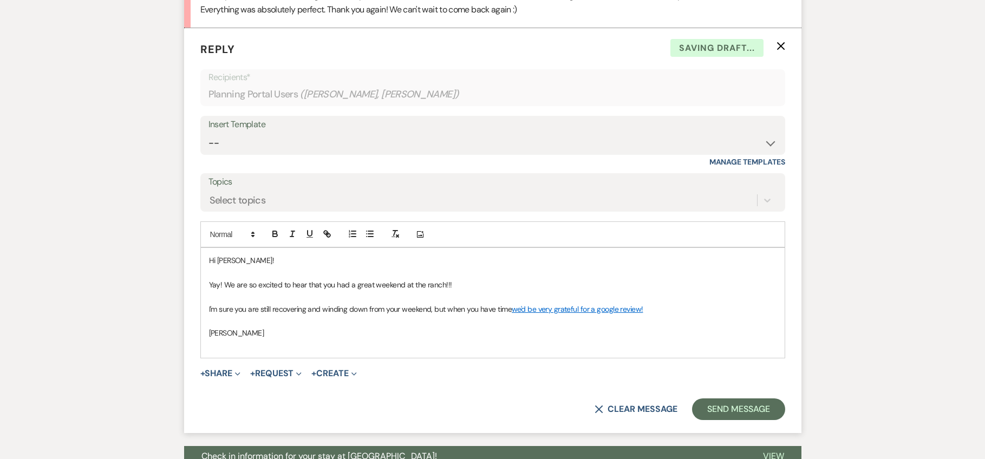
scroll to position [809, 0]
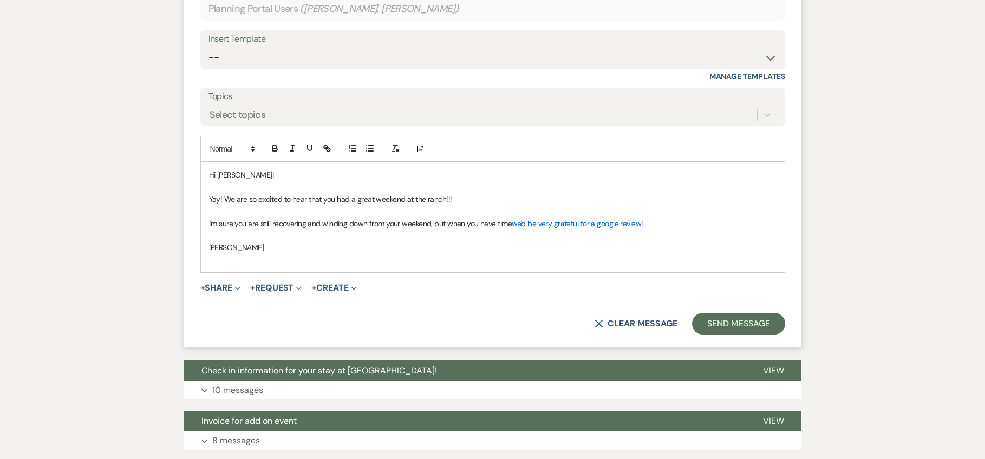
click at [686, 225] on p "I'm sure you are still recovering and winding down from your weekend, but when …" at bounding box center [492, 224] width 567 height 12
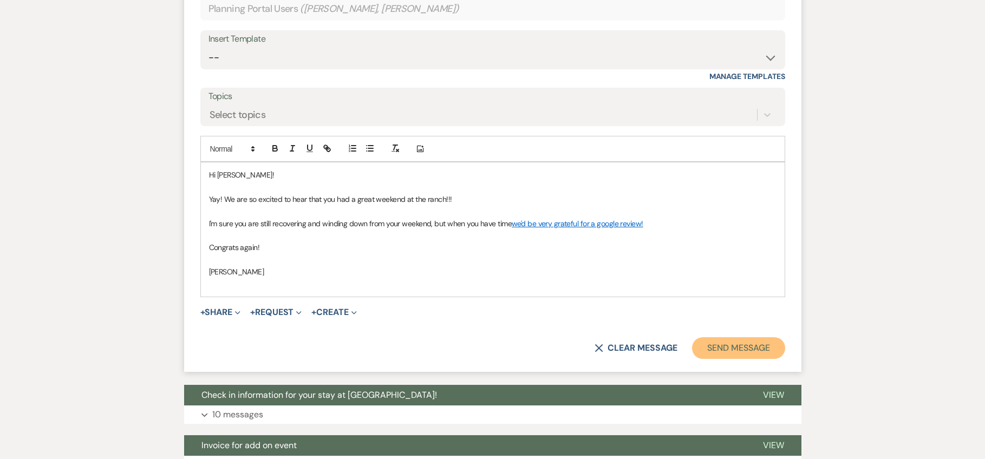
click at [770, 349] on button "Send Message" at bounding box center [738, 348] width 93 height 22
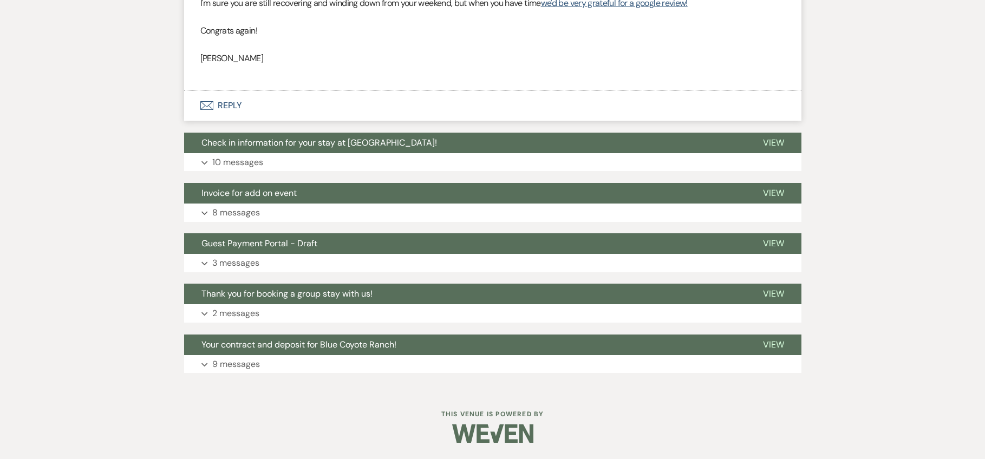
scroll to position [849, 0]
